Goal: Task Accomplishment & Management: Use online tool/utility

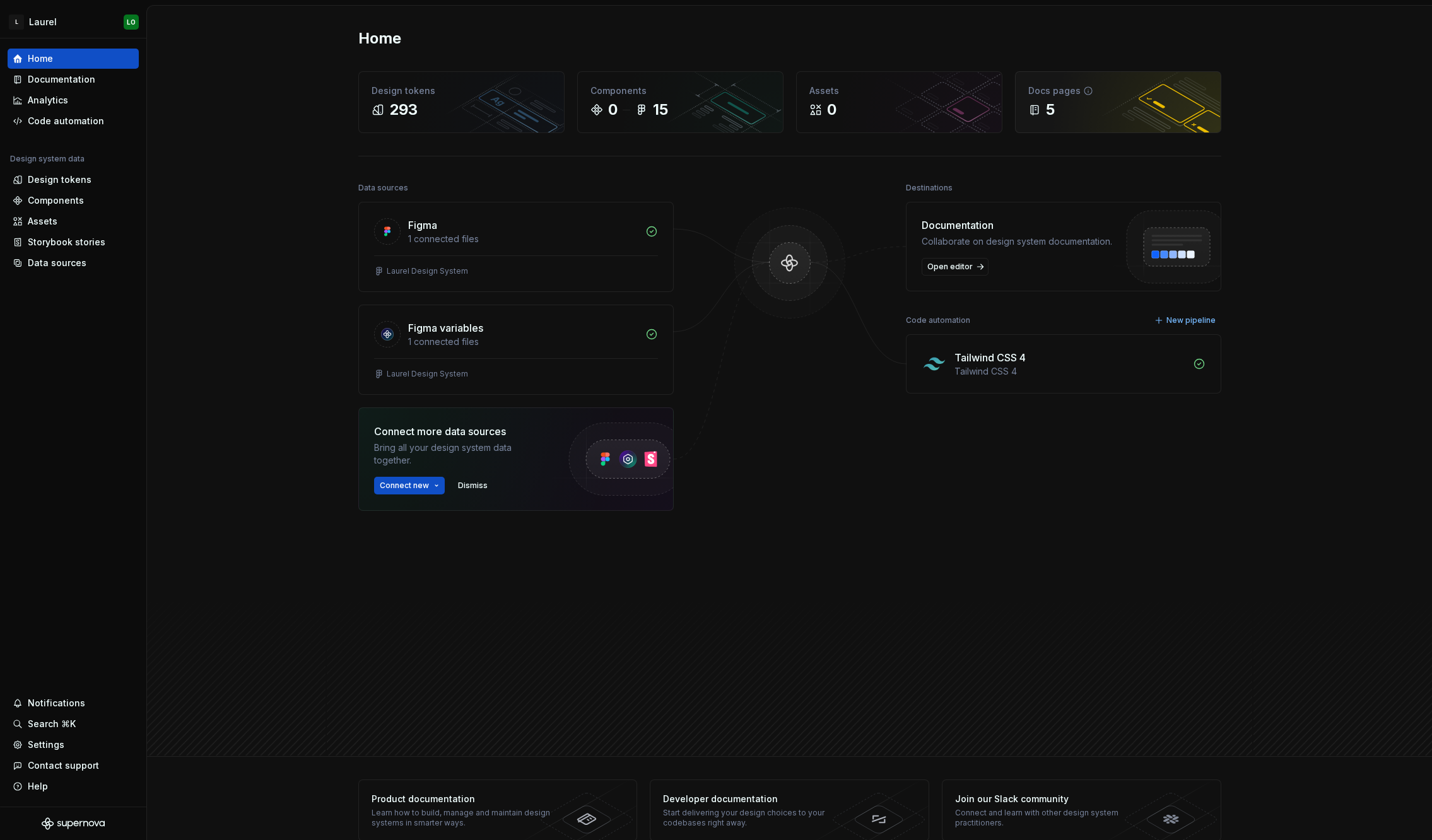
click at [1107, 116] on div "5" at bounding box center [1118, 110] width 180 height 21
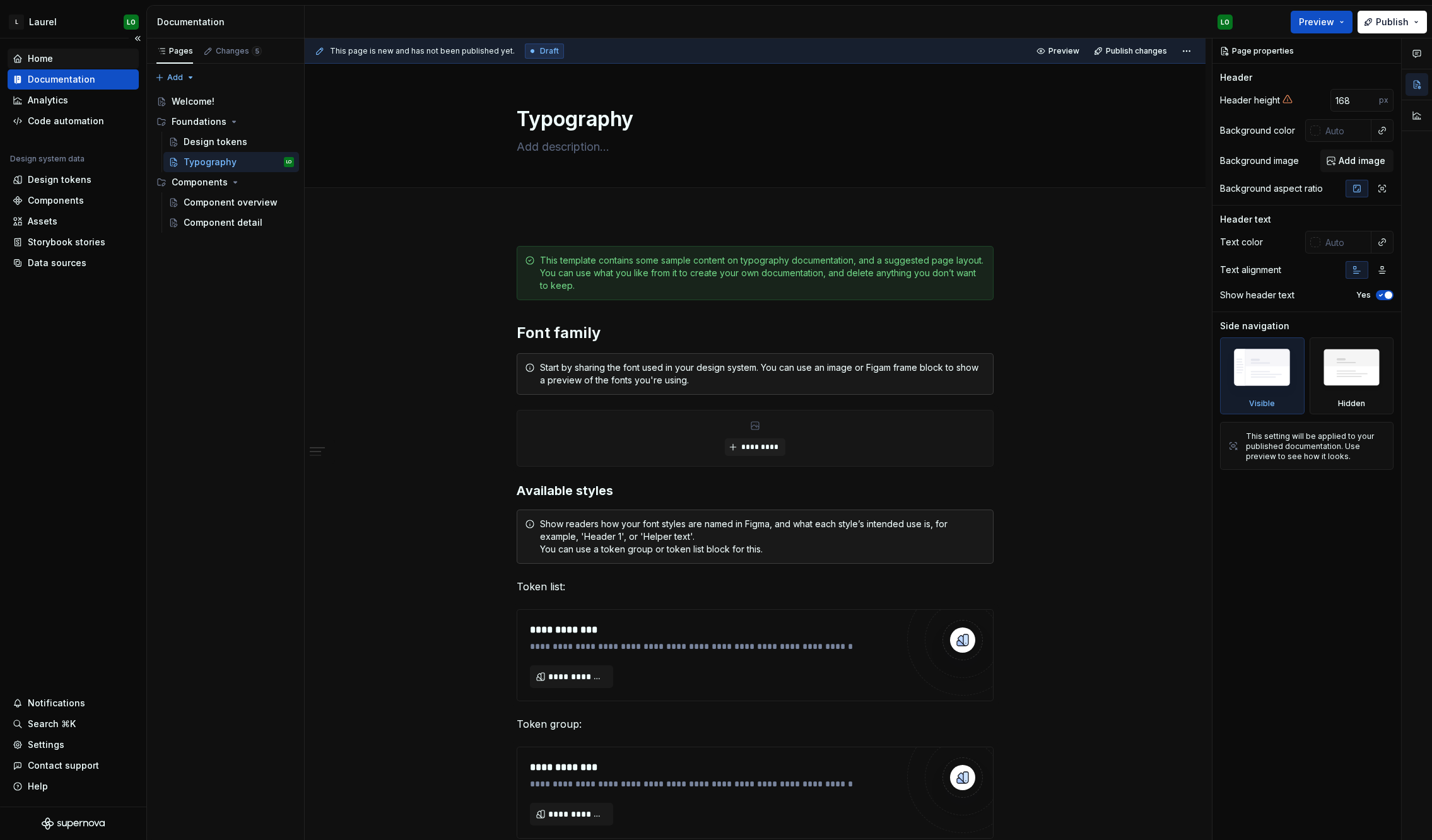
click at [65, 66] on div "Home" at bounding box center [73, 59] width 131 height 21
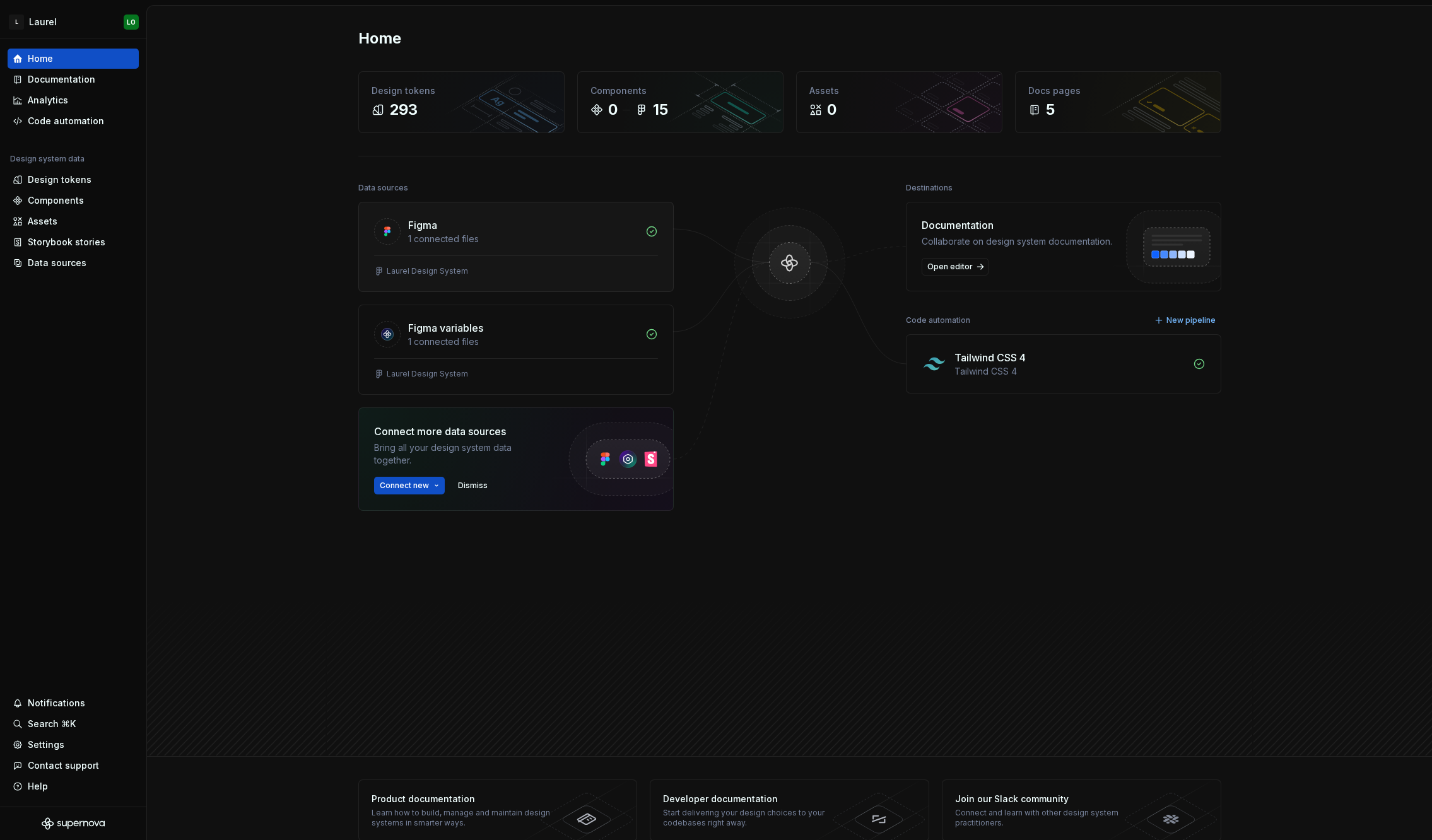
click at [507, 256] on div "Laurel Design System" at bounding box center [516, 273] width 314 height 36
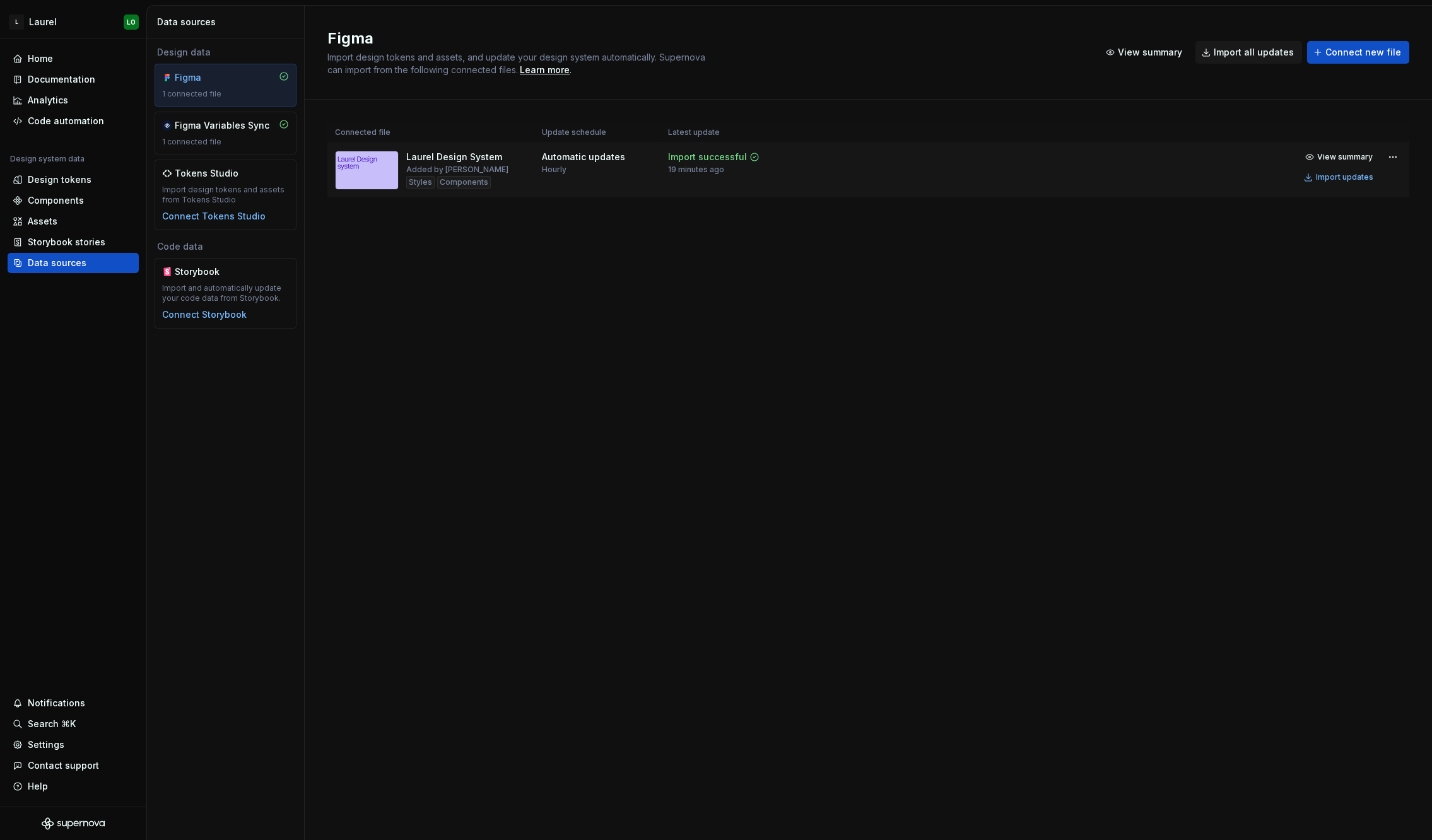
click at [468, 156] on div "Laurel Design System" at bounding box center [454, 156] width 95 height 12
click at [378, 166] on img at bounding box center [367, 170] width 64 height 39
click at [236, 131] on div "Figma Variables Sync" at bounding box center [222, 124] width 94 height 12
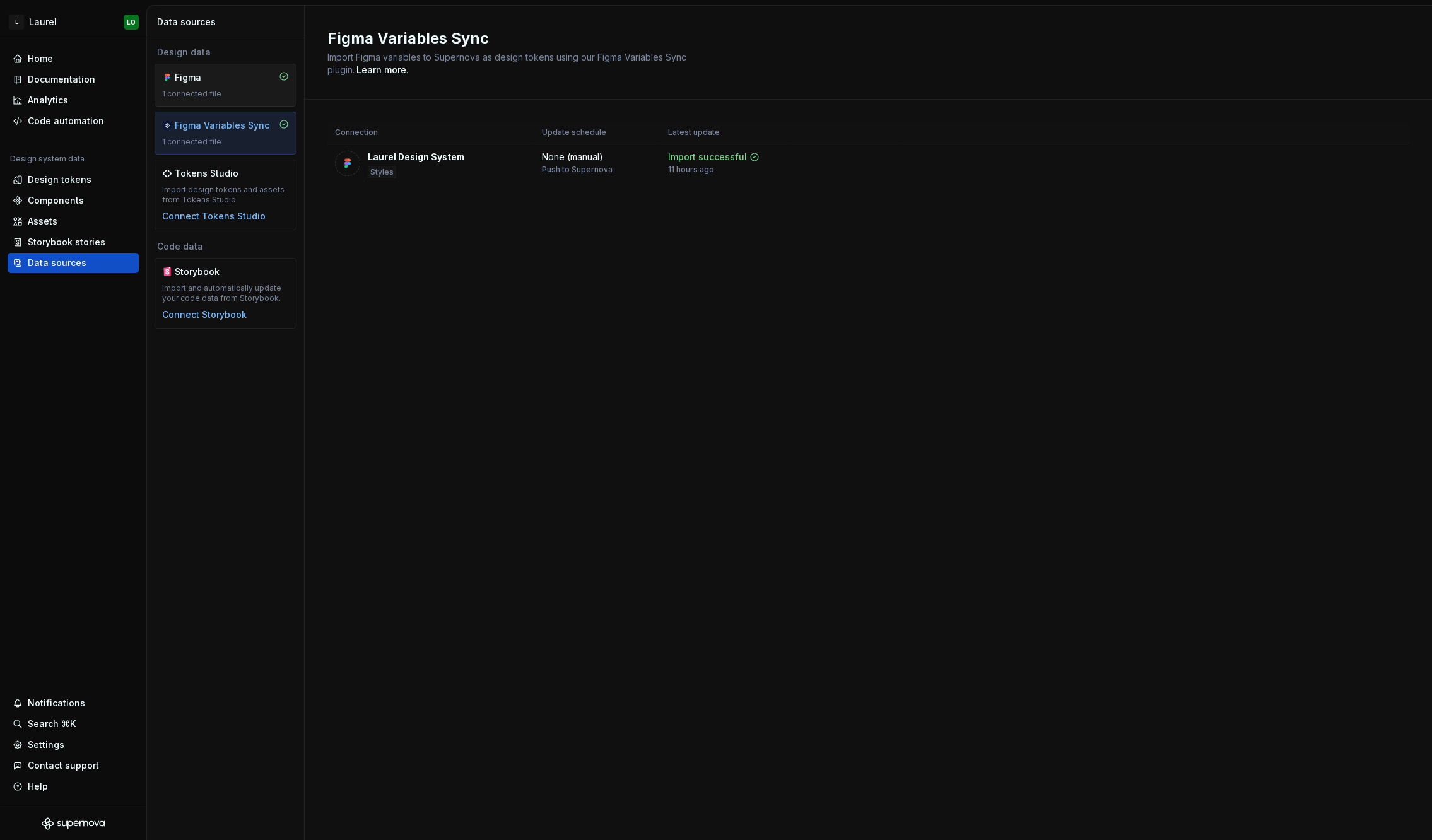
click at [254, 93] on div "1 connected file" at bounding box center [225, 94] width 127 height 10
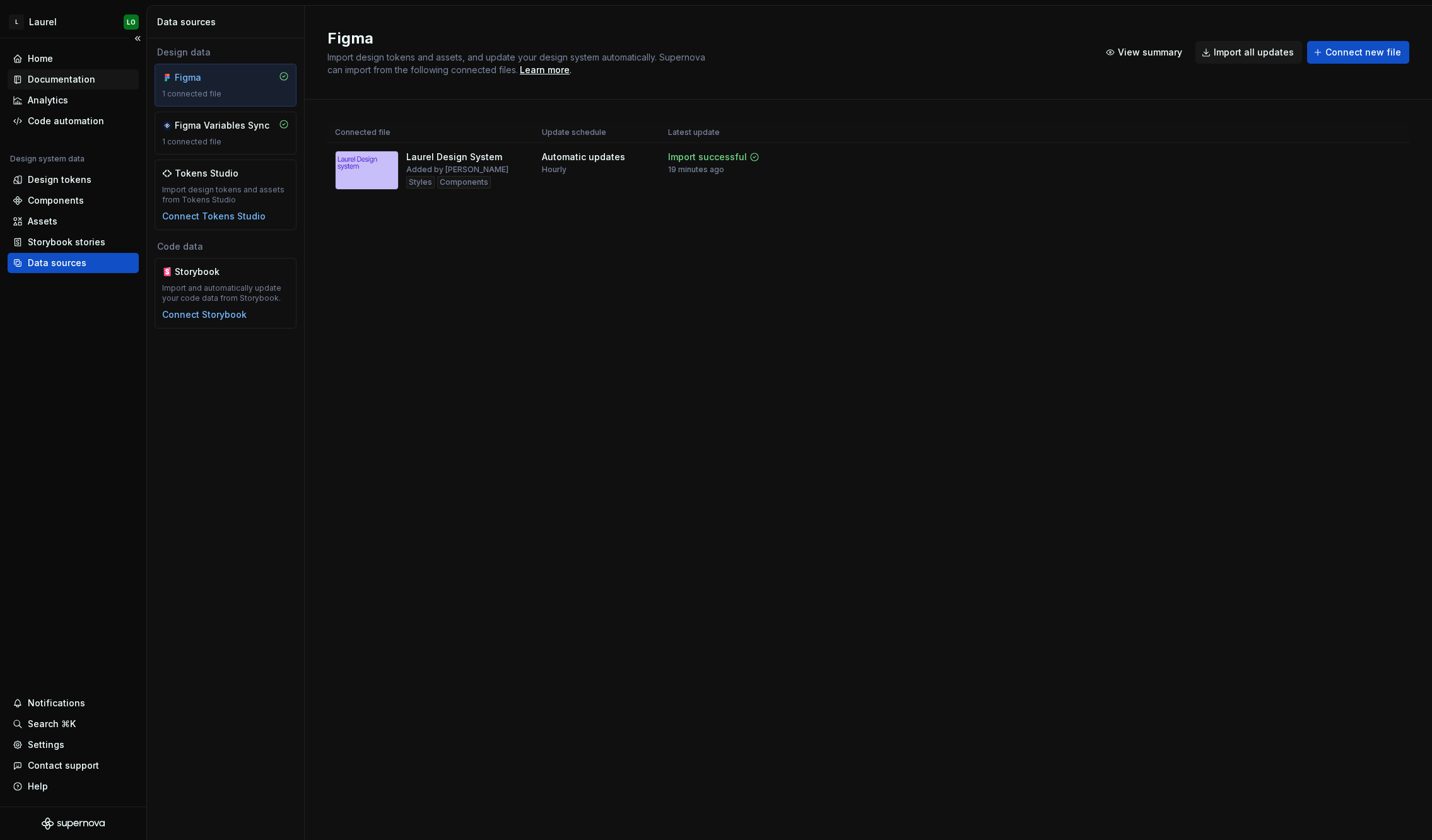
click at [77, 81] on div "Documentation" at bounding box center [62, 79] width 67 height 12
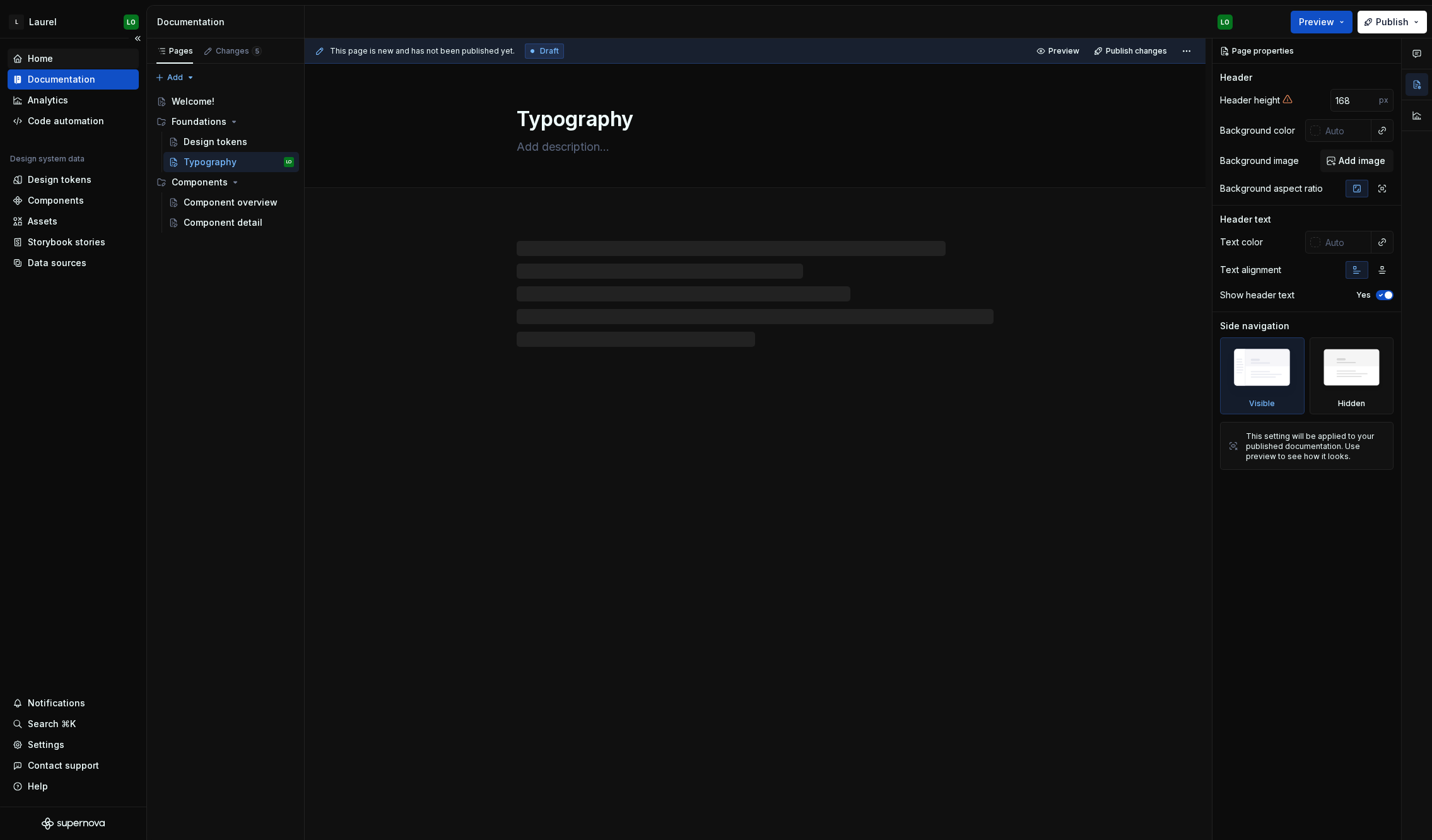
type textarea "*"
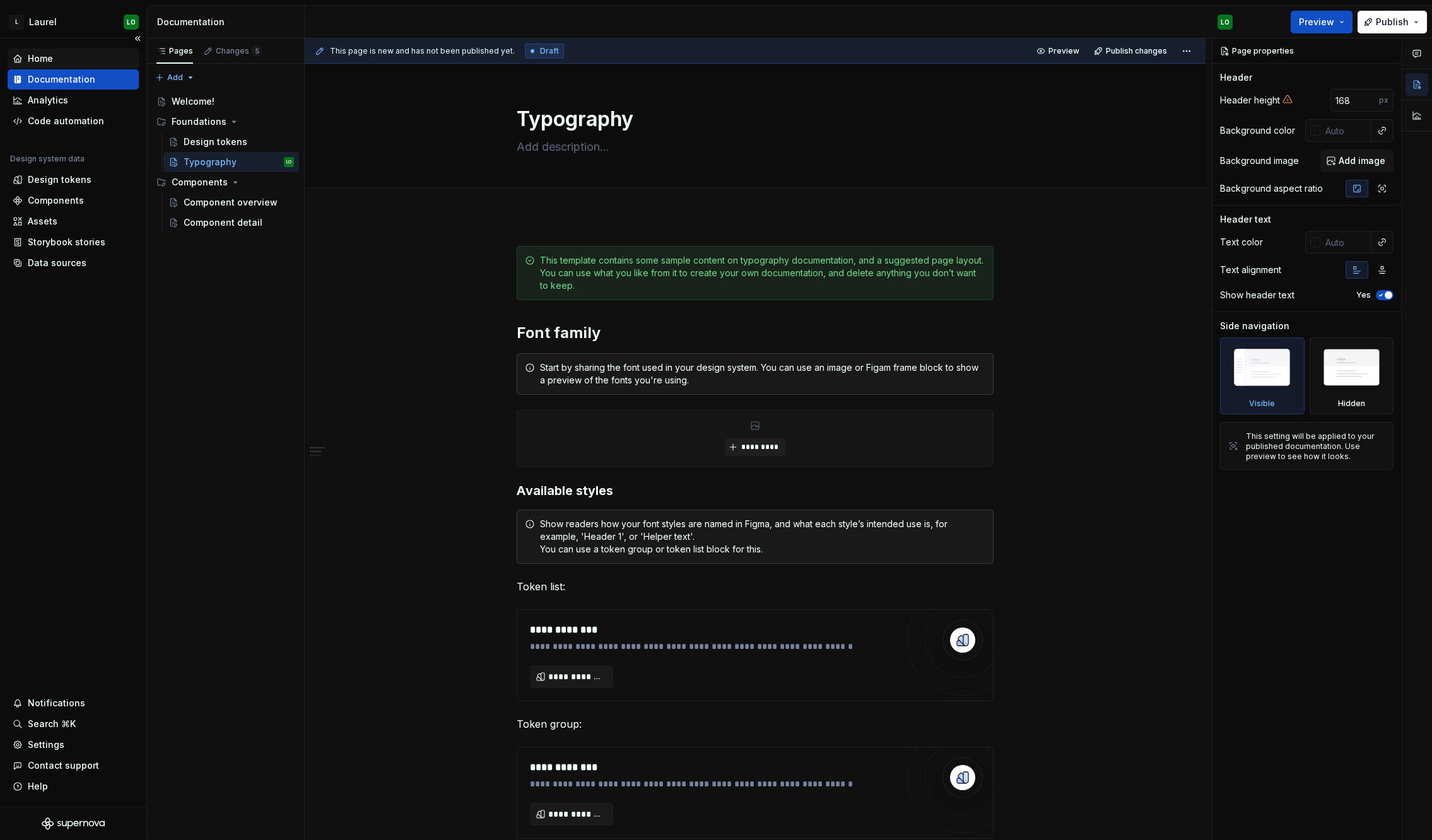
click at [75, 62] on div "Home" at bounding box center [72, 58] width 121 height 12
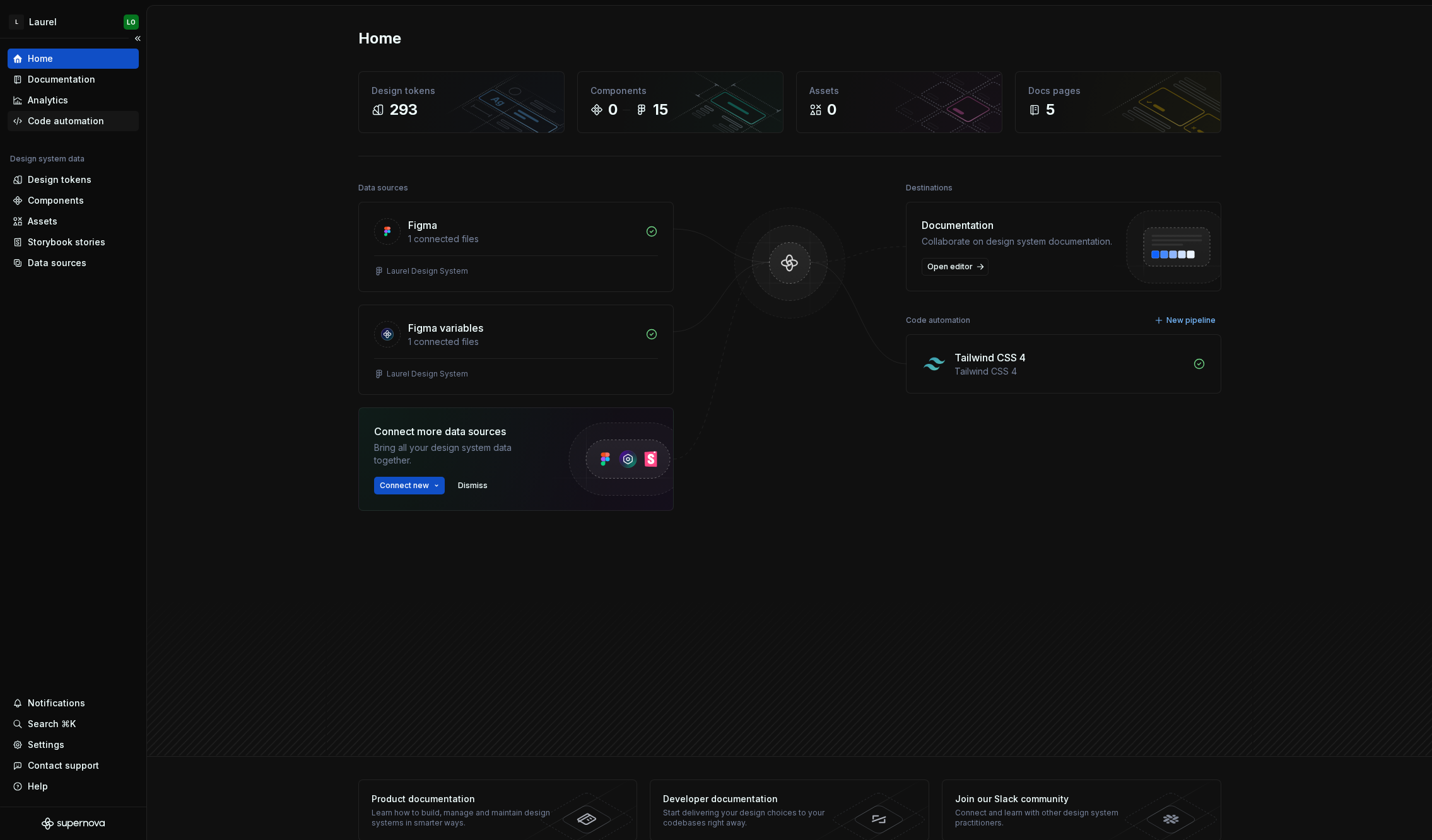
click at [73, 124] on div "Code automation" at bounding box center [66, 121] width 77 height 12
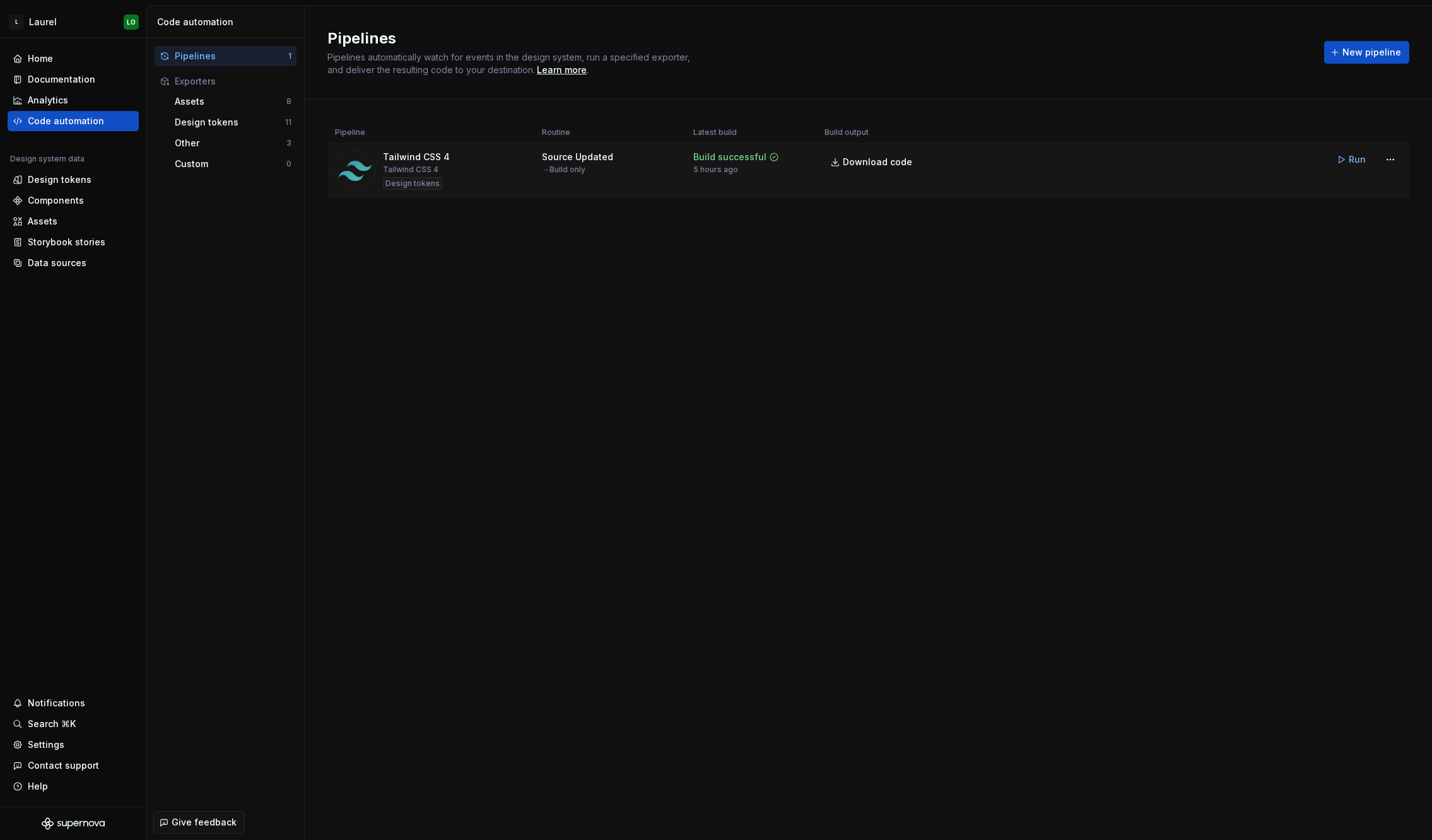
click at [438, 172] on div "Tailwind CSS 4 Tailwind CSS 4 Design tokens" at bounding box center [415, 170] width 66 height 40
click at [217, 100] on div "Assets" at bounding box center [230, 101] width 111 height 12
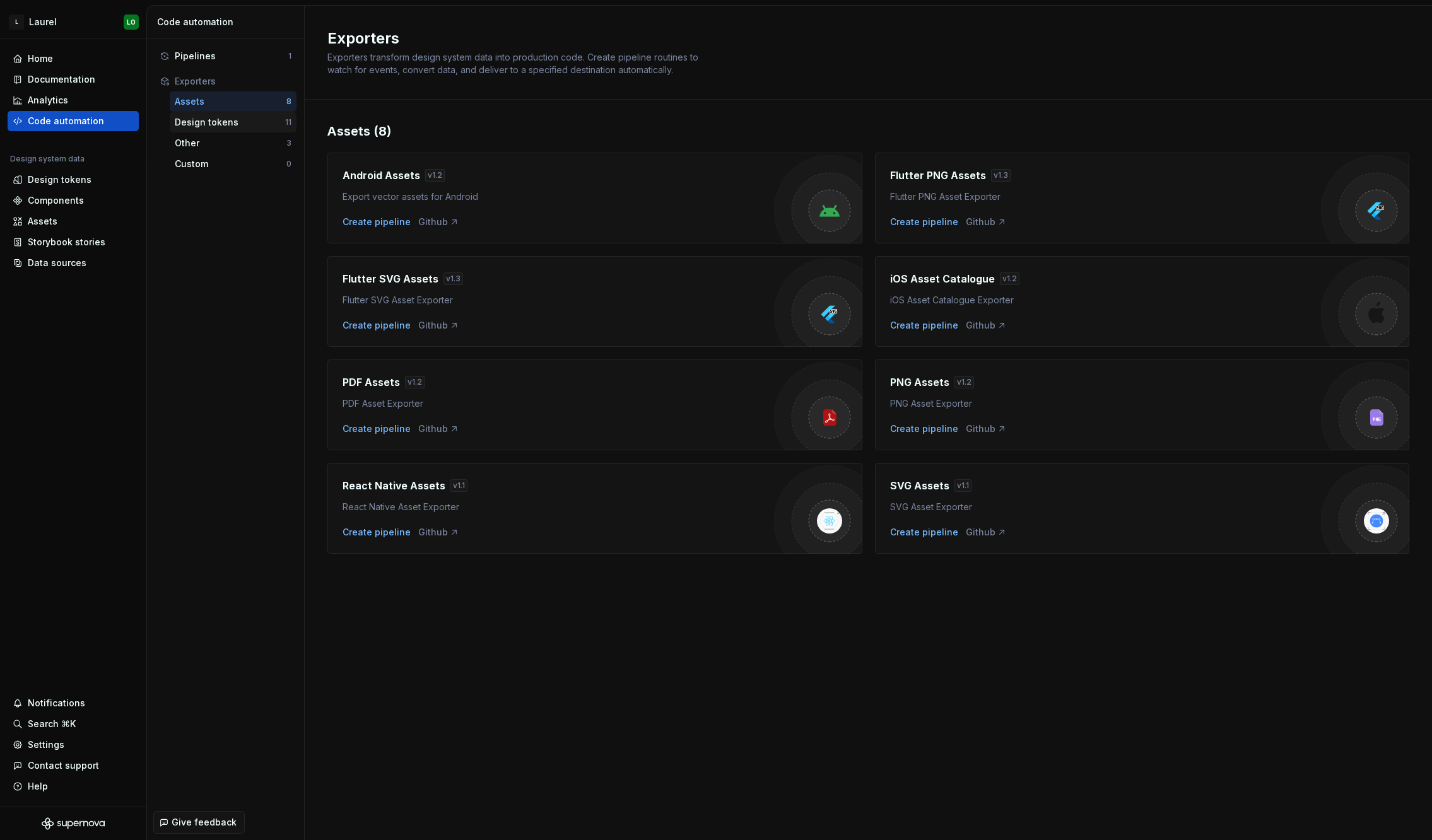
click at [220, 122] on div "Design tokens" at bounding box center [230, 122] width 110 height 12
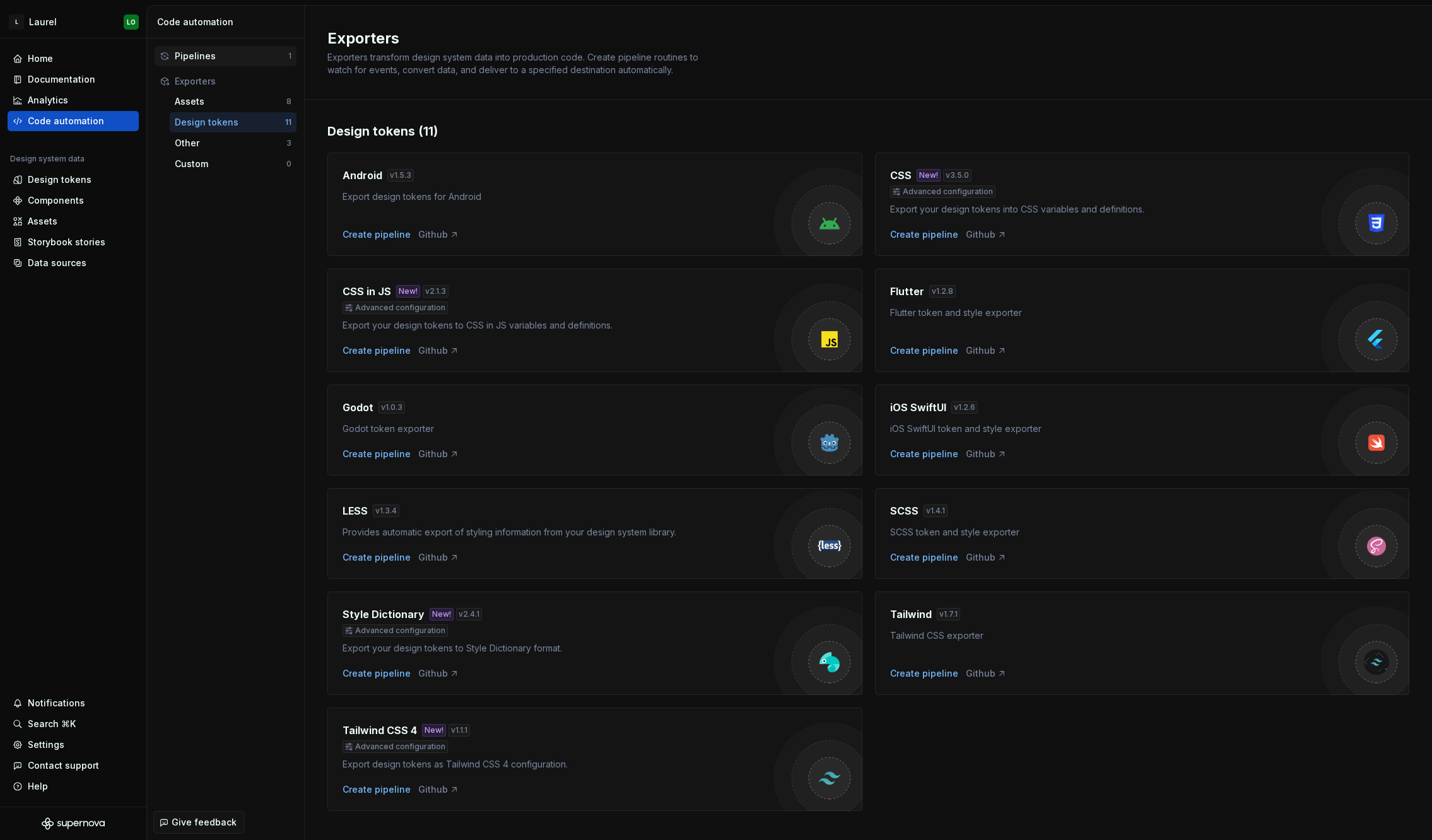
click at [227, 58] on div "Pipelines" at bounding box center [231, 55] width 113 height 12
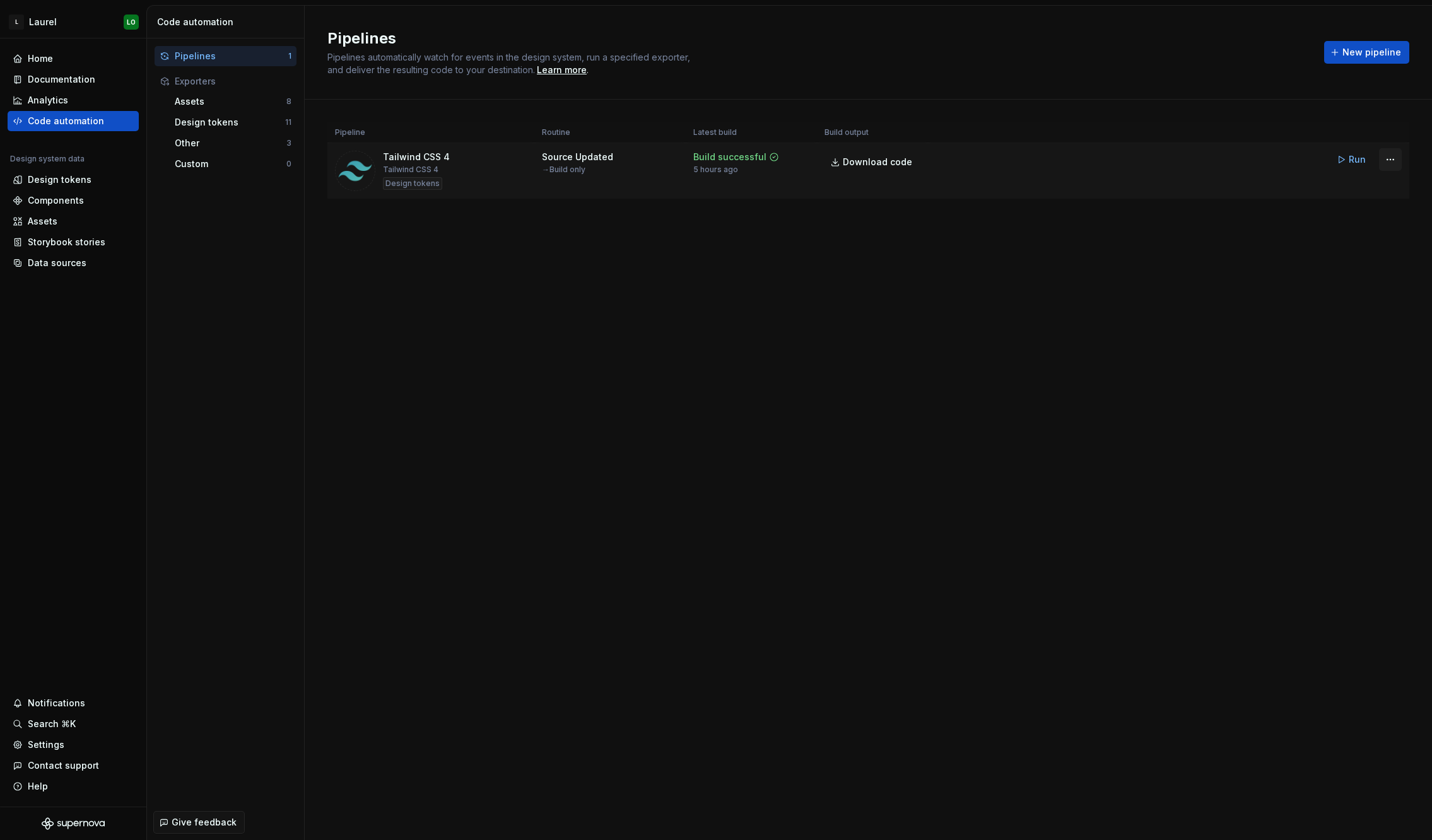
click at [1150, 165] on html "L [PERSON_NAME] Home Documentation Analytics Code automation Design system data…" at bounding box center [716, 420] width 1432 height 840
click at [1150, 189] on div "Edit pipeline" at bounding box center [1373, 186] width 108 height 12
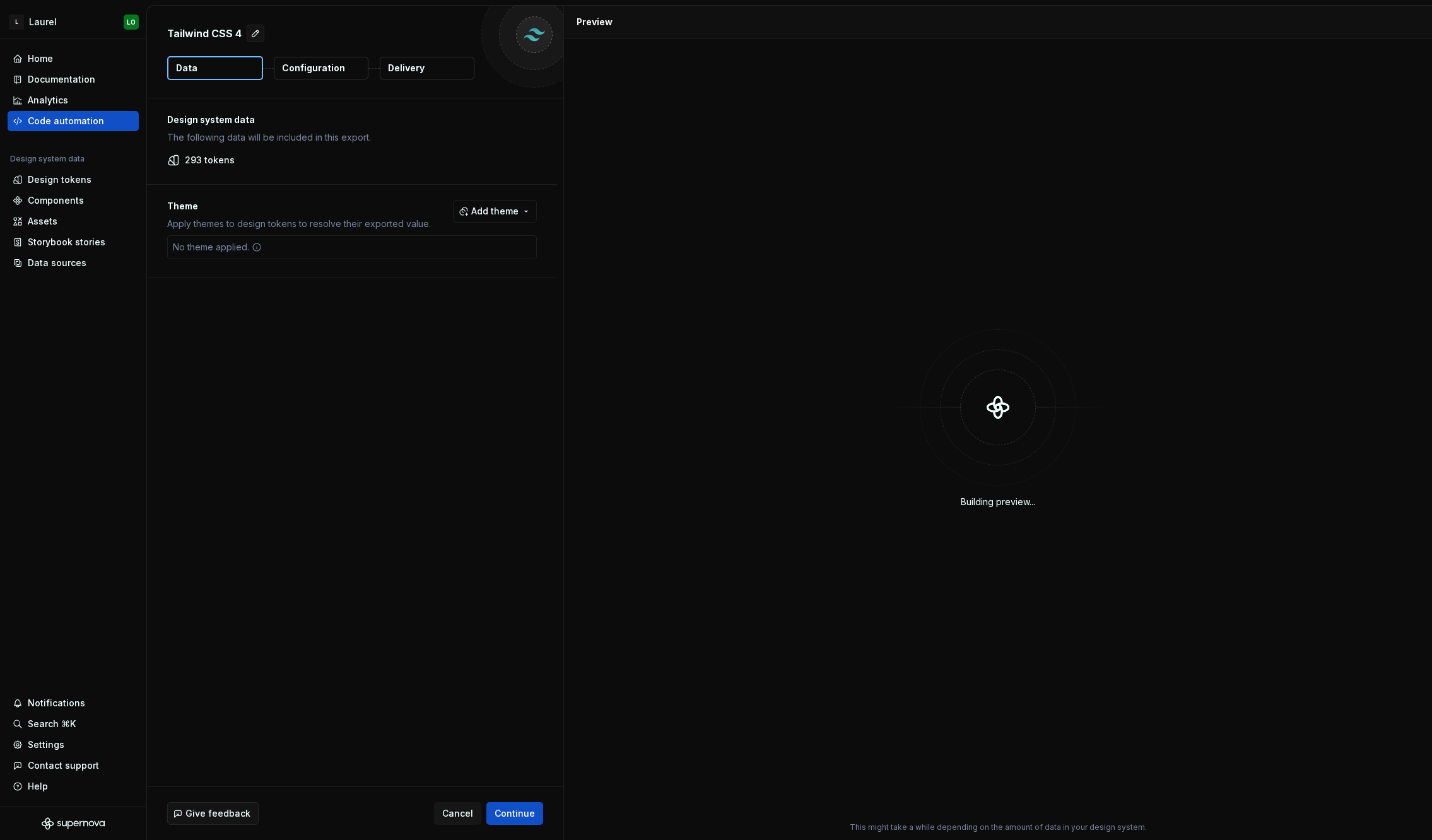
click at [311, 75] on button "Configuration" at bounding box center [321, 68] width 94 height 22
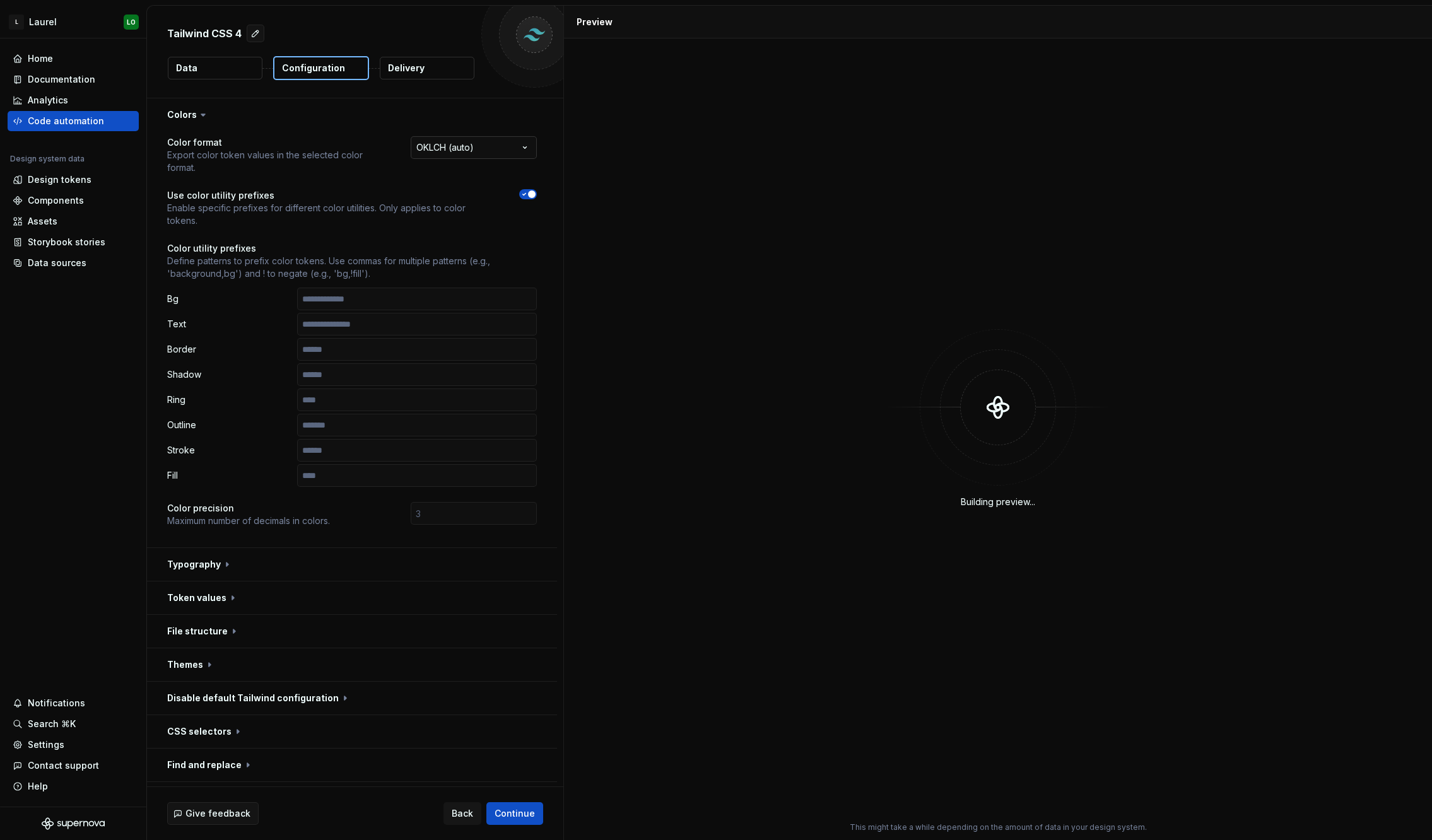
click at [470, 146] on html "**********" at bounding box center [716, 420] width 1432 height 840
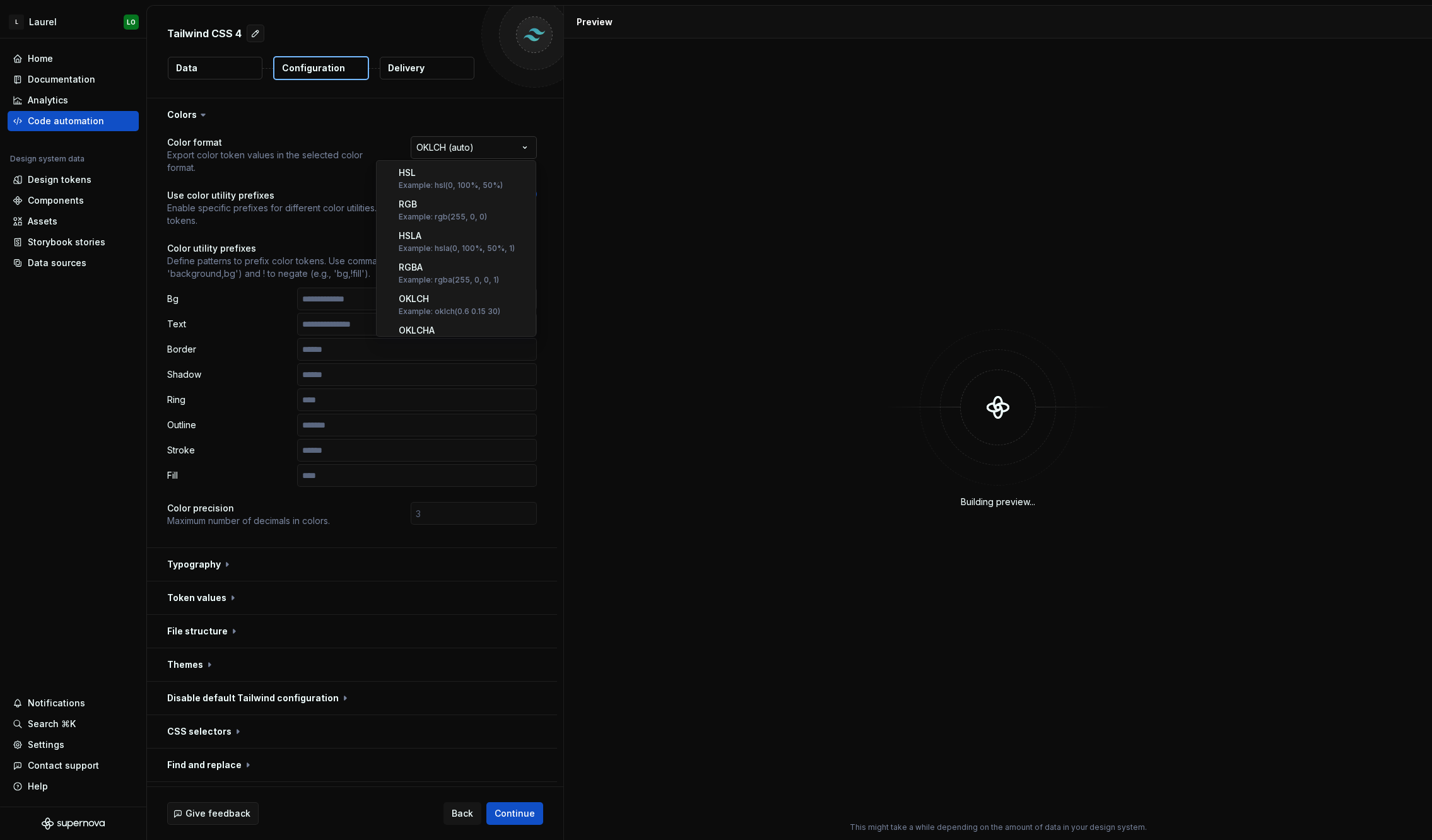
scroll to position [203, 0]
click at [470, 146] on html "**********" at bounding box center [716, 420] width 1432 height 840
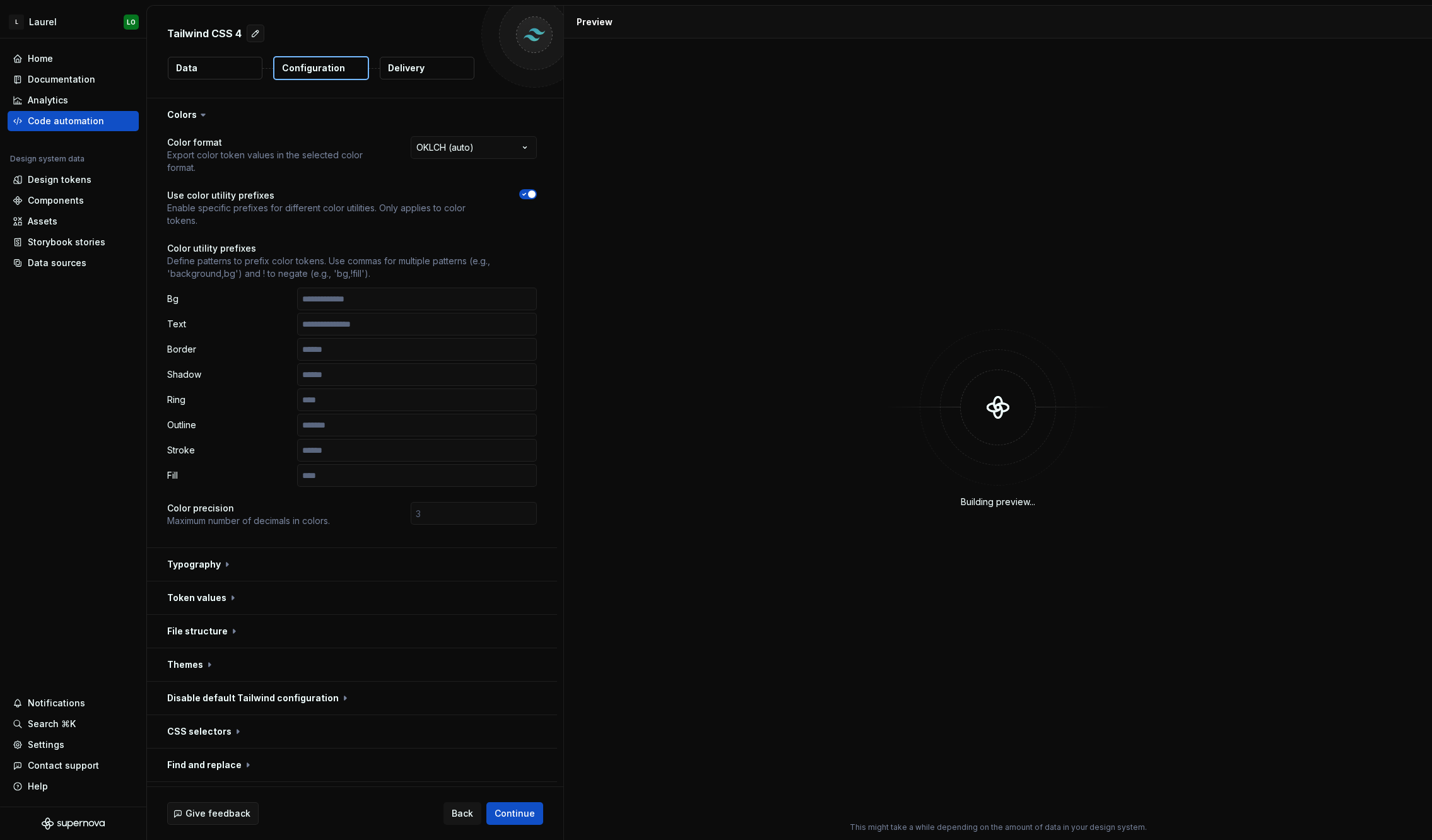
scroll to position [63, 0]
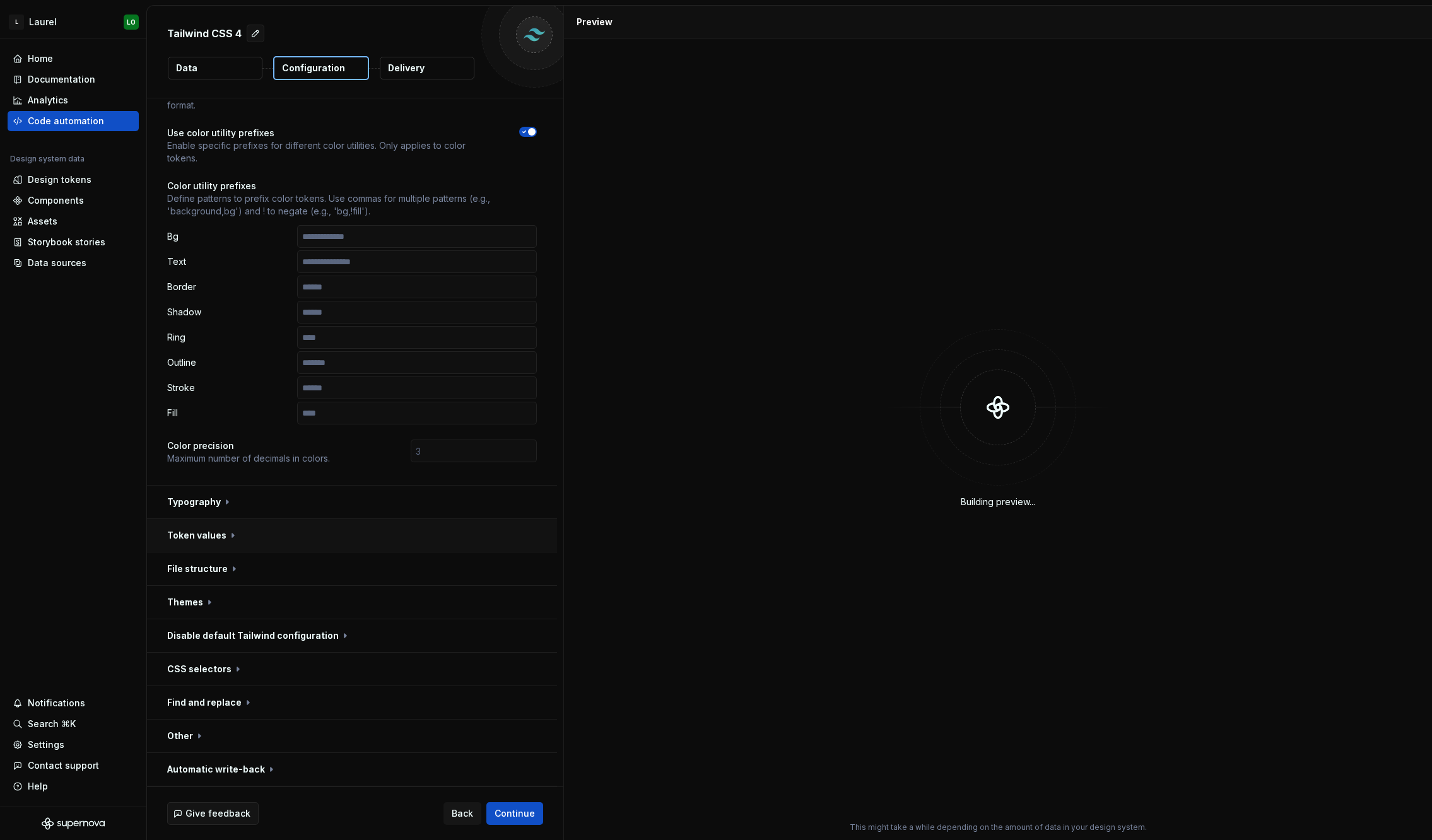
click at [249, 530] on button "button" at bounding box center [352, 535] width 410 height 33
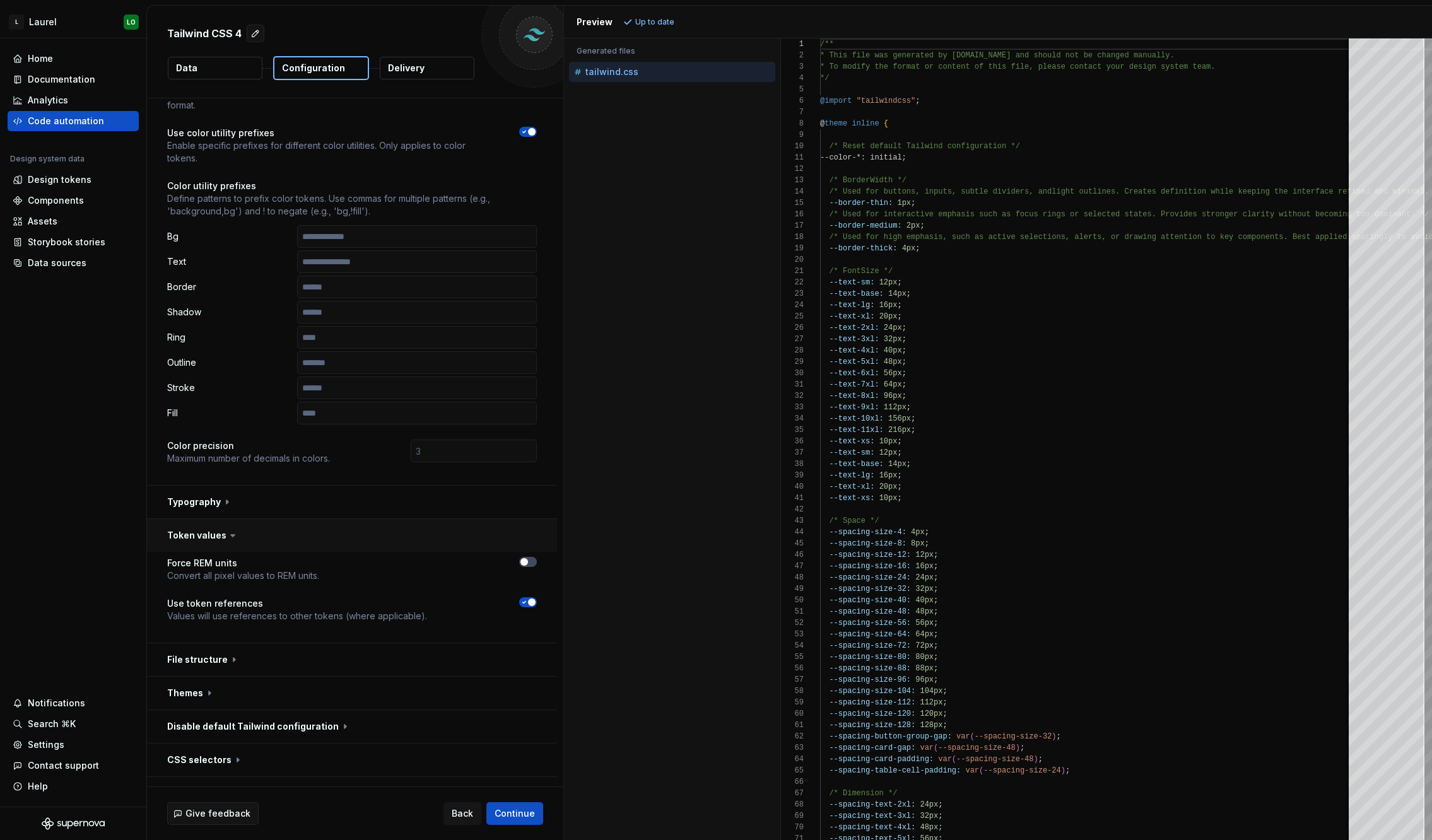
click at [262, 526] on button "button" at bounding box center [352, 535] width 410 height 33
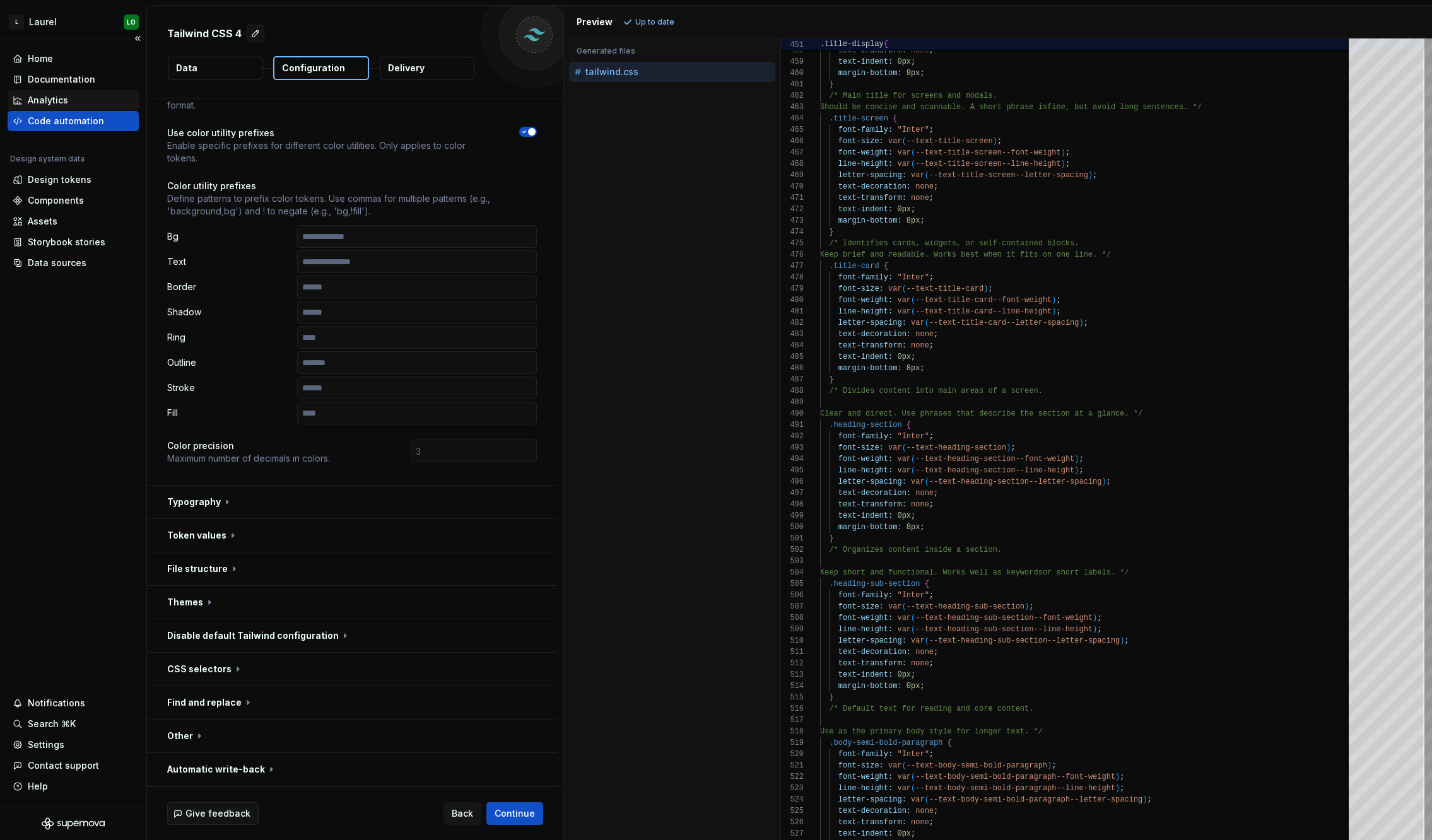
scroll to position [54, 0]
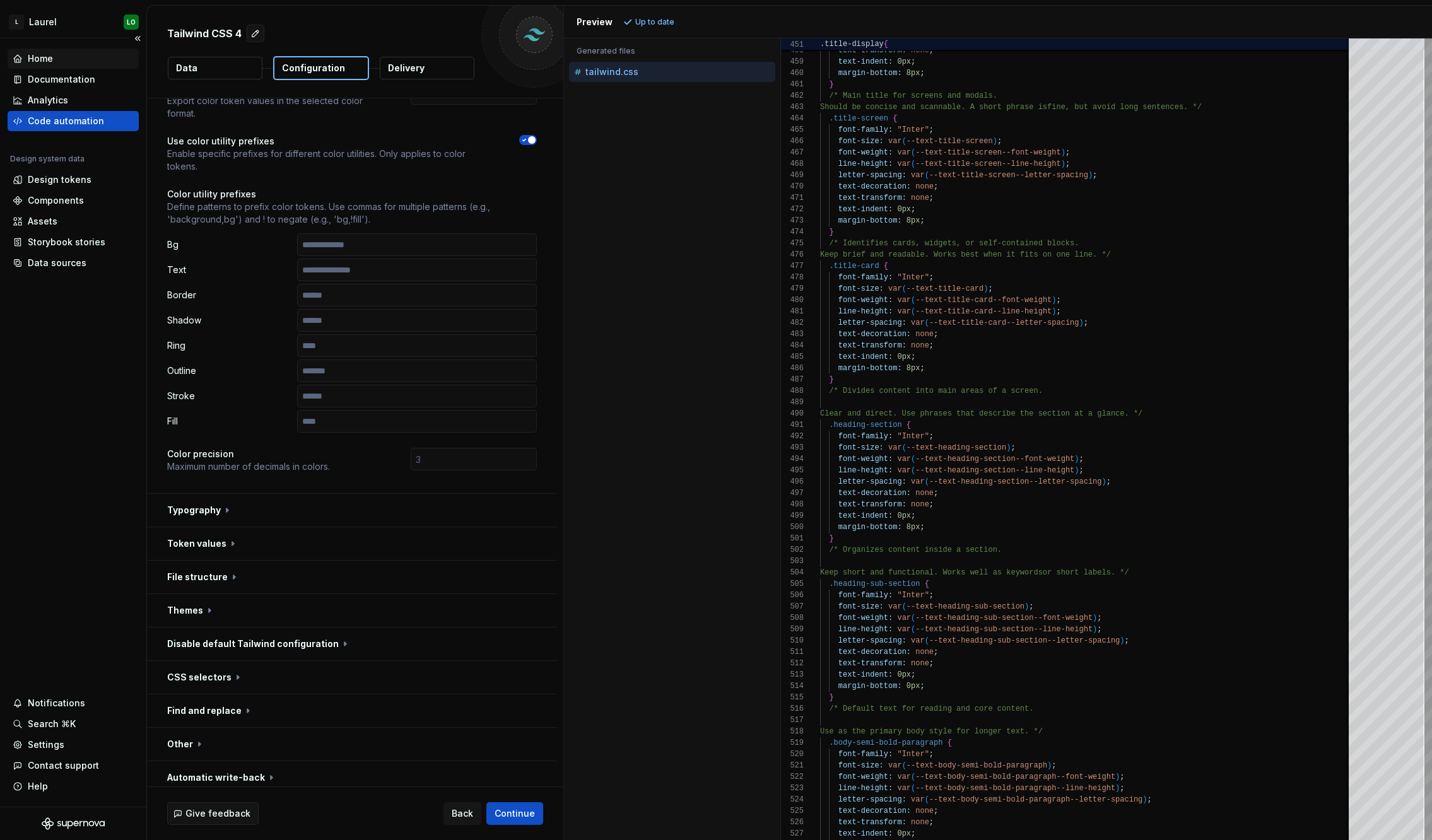
click at [63, 61] on div "Home" at bounding box center [72, 58] width 121 height 12
